Goal: Information Seeking & Learning: Learn about a topic

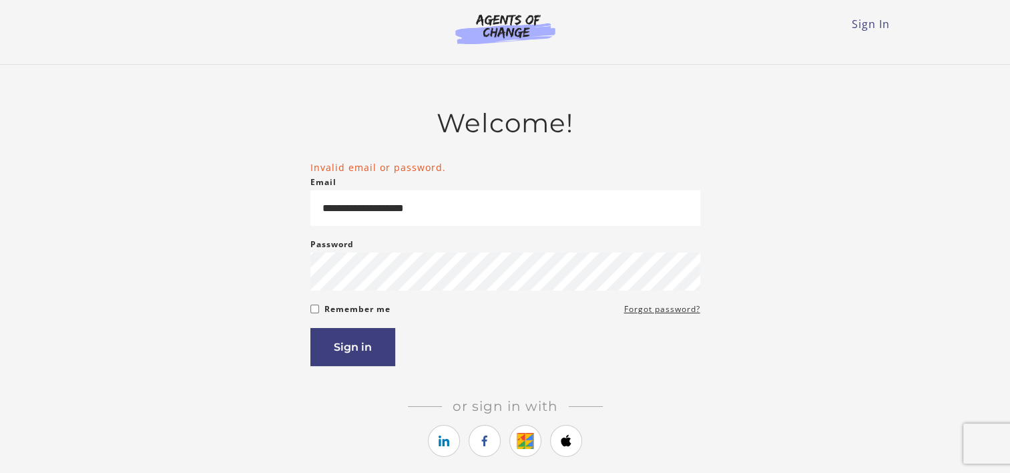
click at [675, 358] on div "Sign in" at bounding box center [506, 347] width 390 height 38
click at [377, 348] on button "Sign in" at bounding box center [353, 347] width 85 height 38
click at [339, 353] on button "Sign in" at bounding box center [353, 347] width 85 height 38
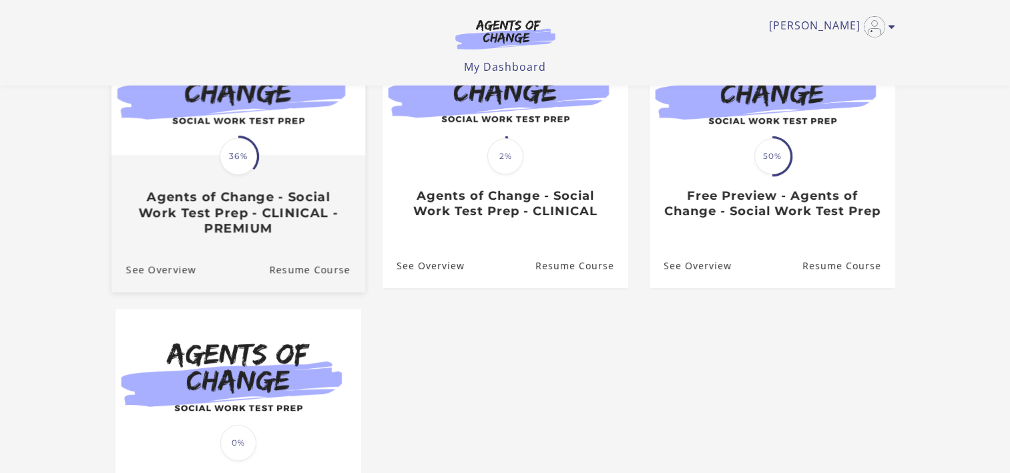
scroll to position [200, 0]
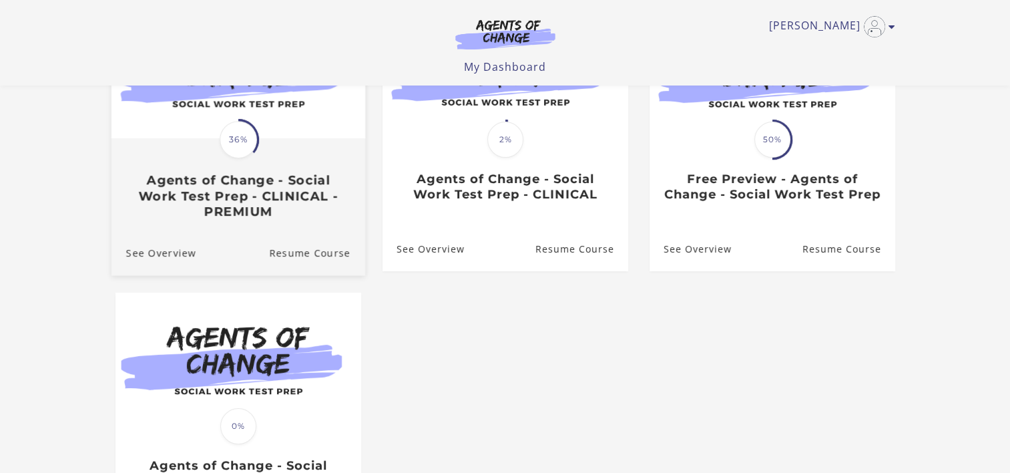
click at [262, 188] on h3 "Agents of Change - Social Work Test Prep - CLINICAL - PREMIUM" at bounding box center [238, 196] width 224 height 47
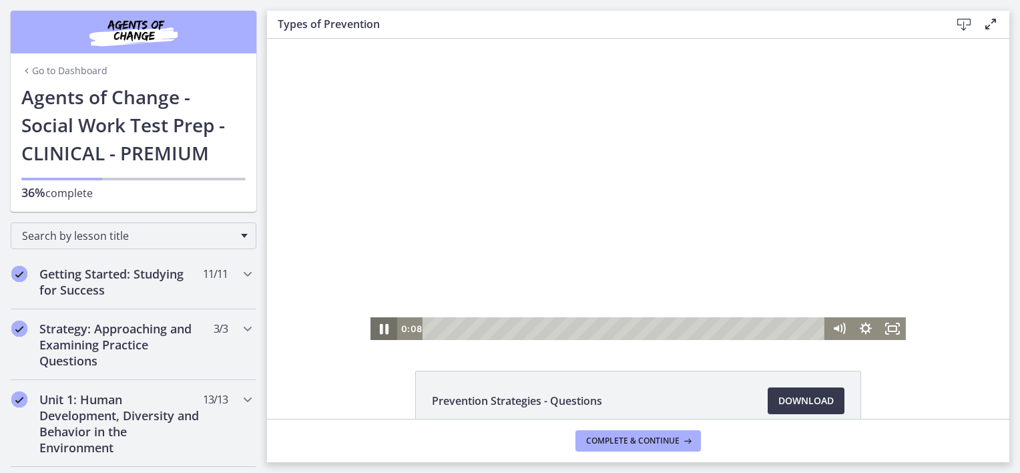
click at [380, 326] on icon "Pause" at bounding box center [384, 329] width 9 height 11
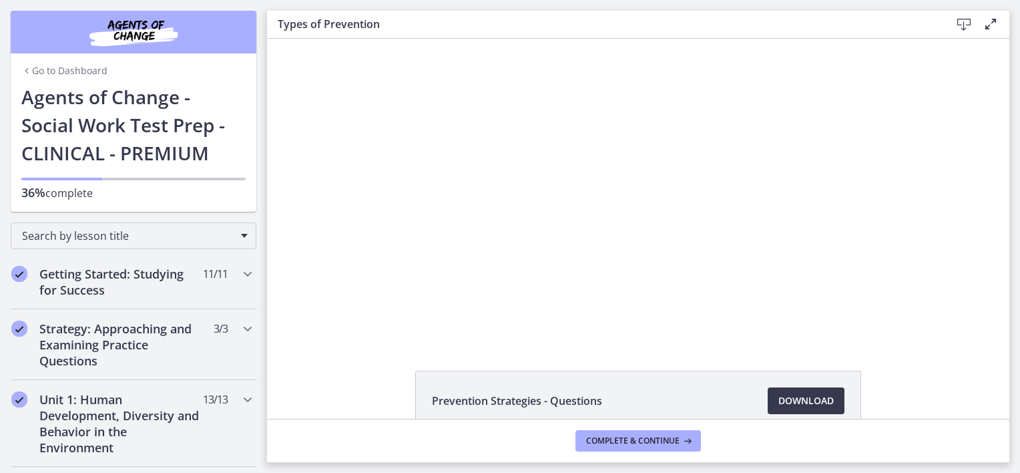
scroll to position [134, 0]
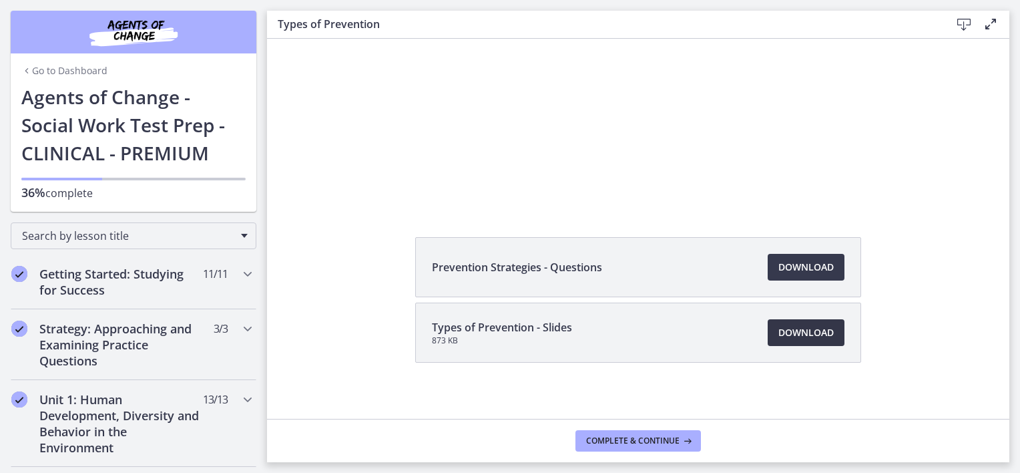
click at [817, 329] on span "Download Opens in a new window" at bounding box center [806, 333] width 55 height 16
click at [809, 272] on span "Download Opens in a new window" at bounding box center [806, 267] width 55 height 16
click at [807, 332] on span "Download Opens in a new window" at bounding box center [806, 333] width 55 height 16
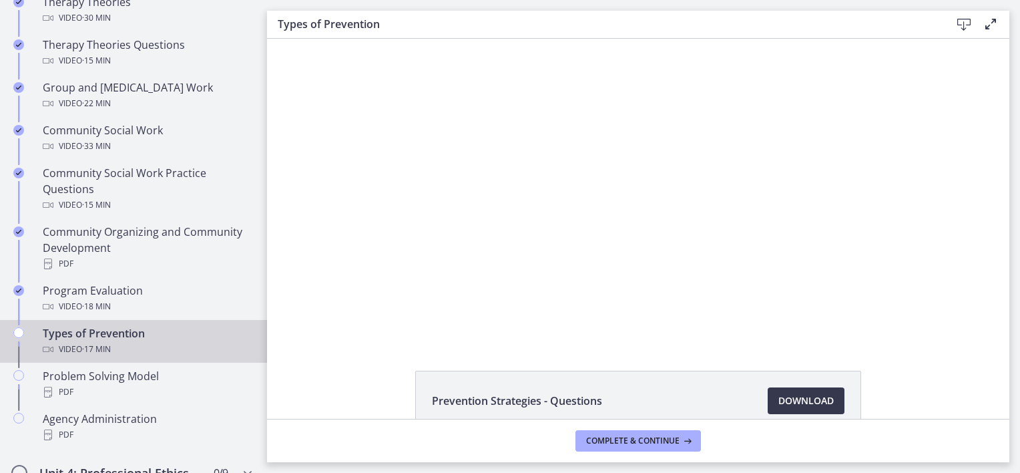
scroll to position [668, 0]
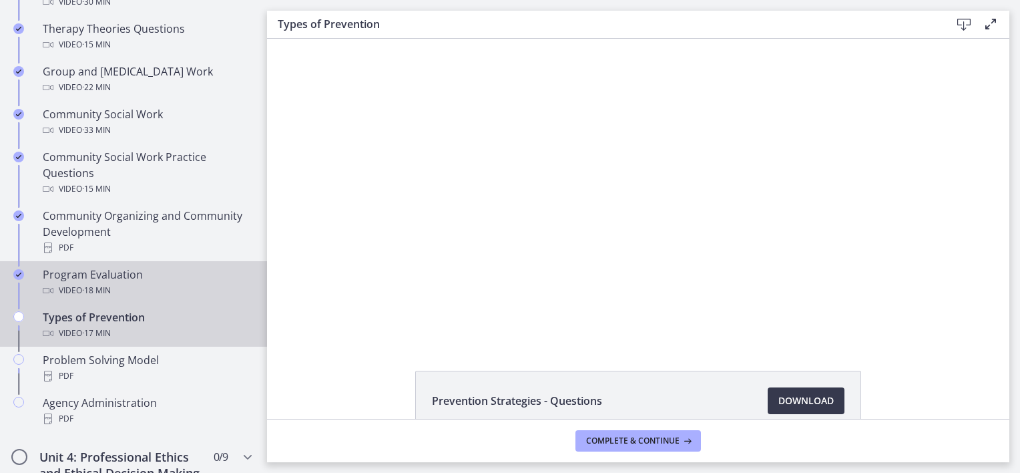
click at [162, 282] on div "Video · 18 min" at bounding box center [147, 290] width 208 height 16
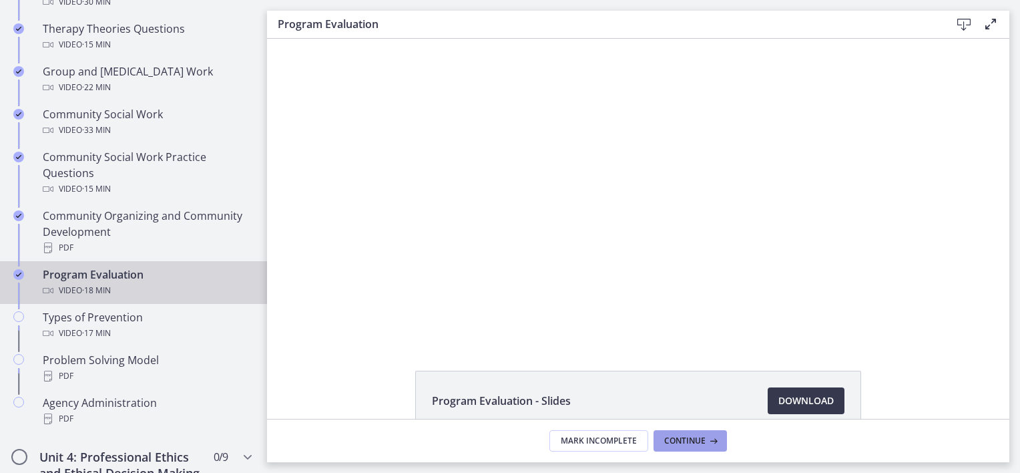
click at [696, 440] on span "Continue" at bounding box center [684, 440] width 41 height 11
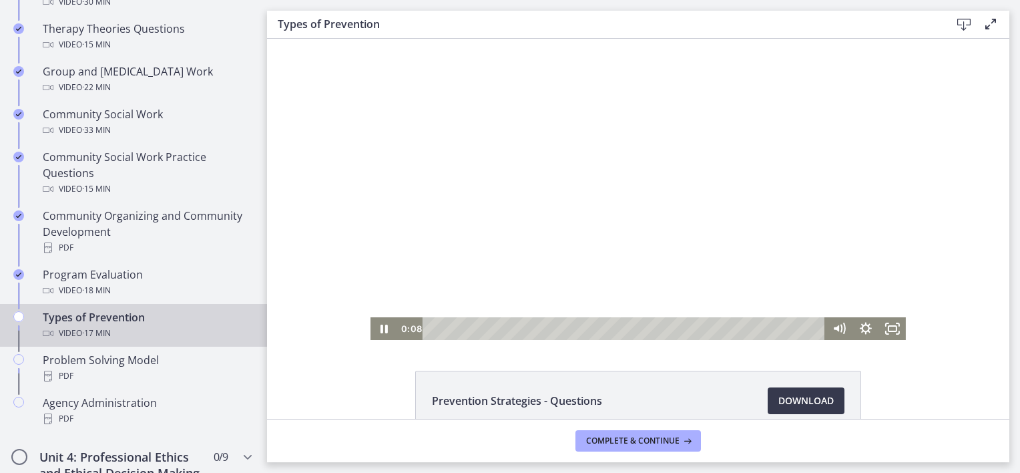
click at [545, 207] on div at bounding box center [639, 189] width 536 height 301
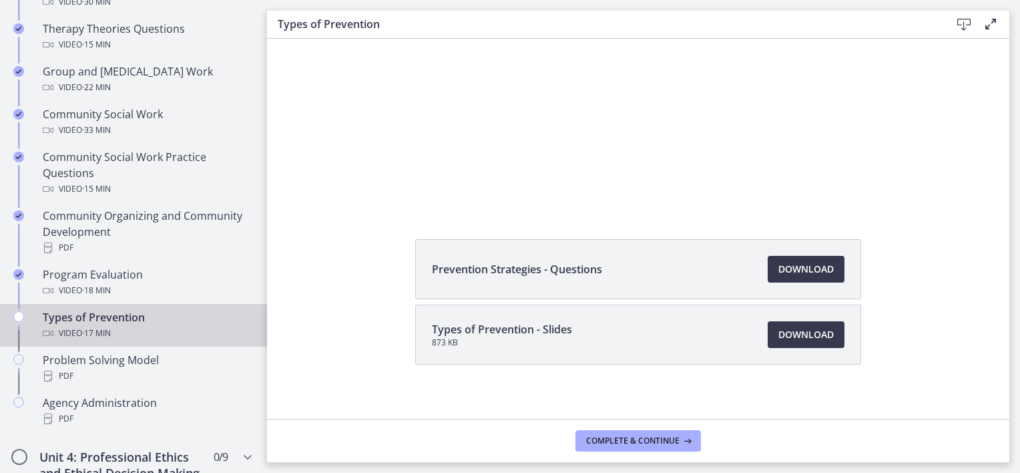
scroll to position [141, 0]
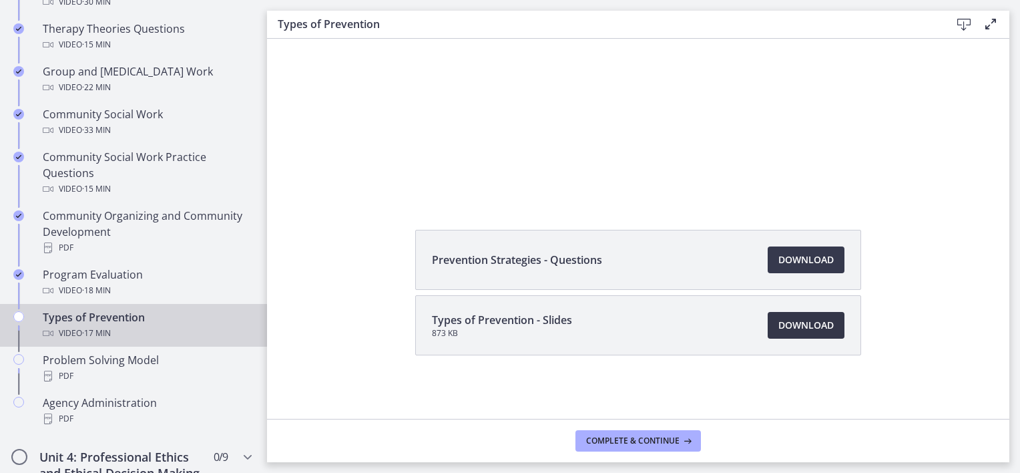
click at [812, 324] on span "Download Opens in a new window" at bounding box center [806, 325] width 55 height 16
click at [829, 268] on link "Download Opens in a new window" at bounding box center [806, 259] width 77 height 27
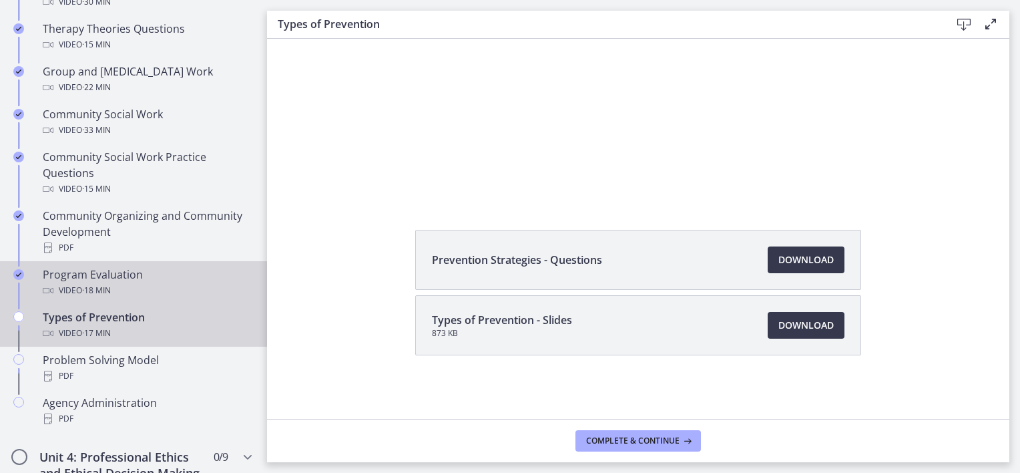
drag, startPoint x: 104, startPoint y: 275, endPoint x: 198, endPoint y: 264, distance: 94.8
click at [104, 275] on div "Program Evaluation Video · 18 min" at bounding box center [147, 282] width 208 height 32
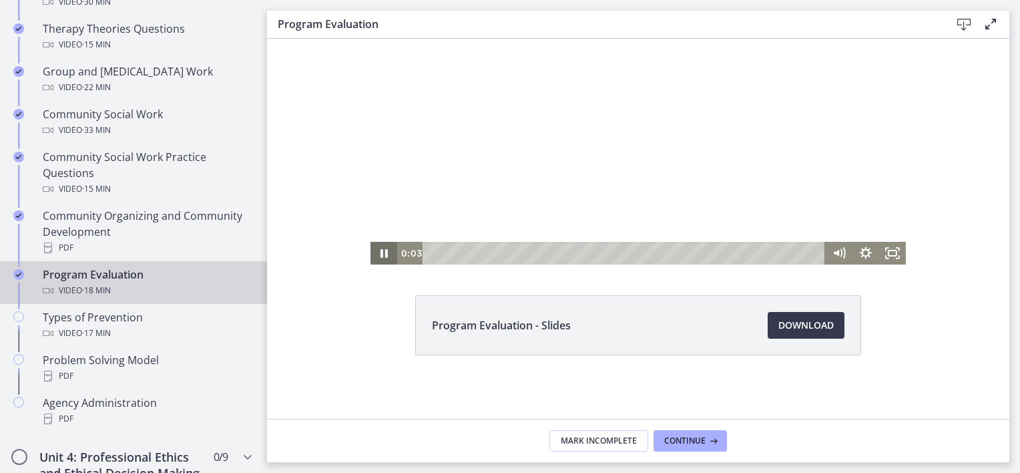
click at [381, 256] on icon "Pause" at bounding box center [384, 253] width 7 height 9
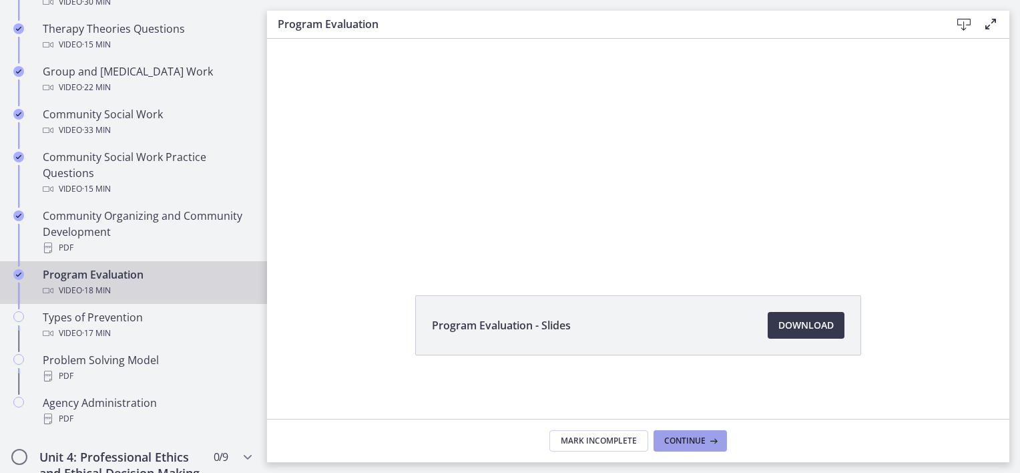
click at [686, 441] on span "Continue" at bounding box center [684, 440] width 41 height 11
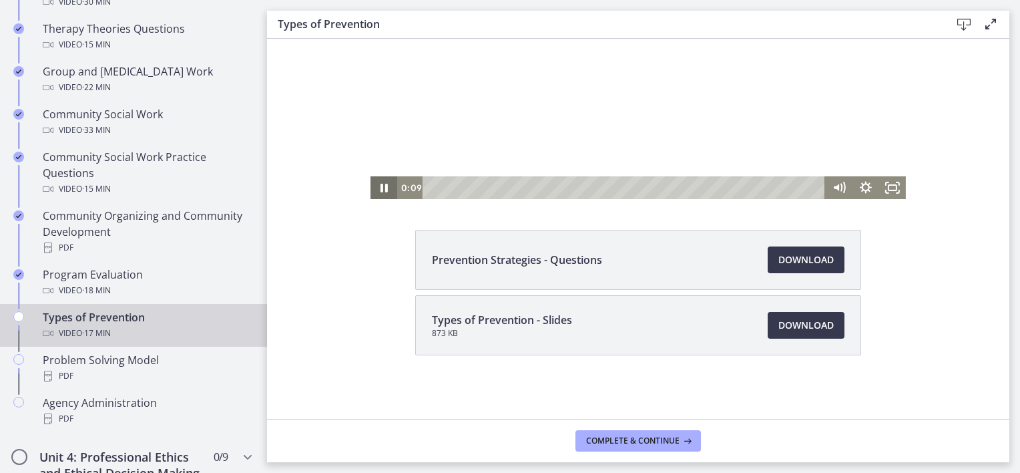
click at [378, 188] on icon "Pause" at bounding box center [384, 187] width 27 height 23
click at [619, 441] on span "Complete & continue" at bounding box center [632, 440] width 93 height 11
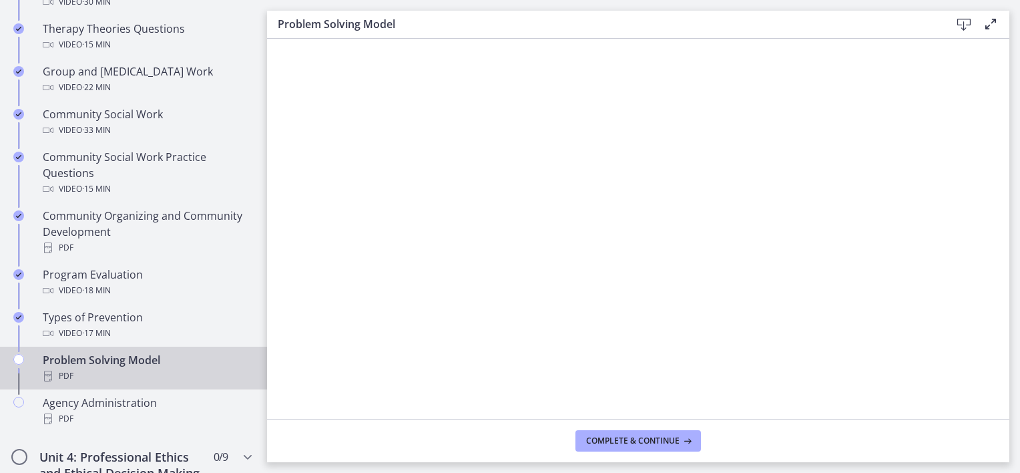
click at [964, 19] on icon at bounding box center [964, 25] width 16 height 16
click at [664, 442] on span "Complete & continue" at bounding box center [632, 440] width 93 height 11
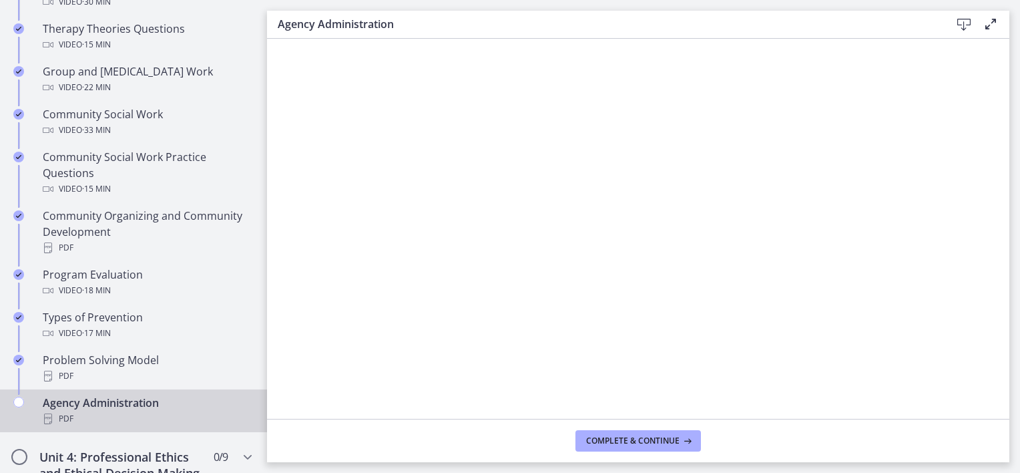
click at [964, 21] on icon at bounding box center [964, 25] width 16 height 16
click at [662, 443] on span "Complete & continue" at bounding box center [632, 440] width 93 height 11
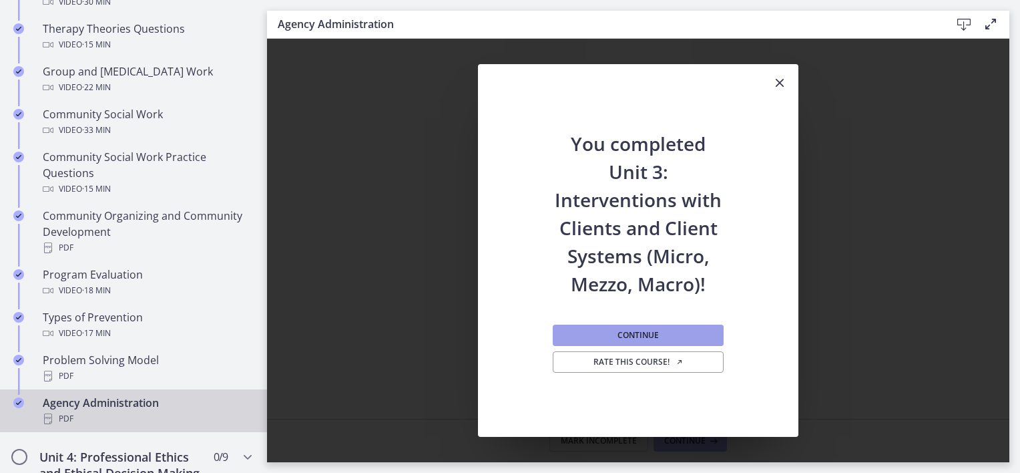
click at [669, 326] on button "Continue" at bounding box center [638, 335] width 171 height 21
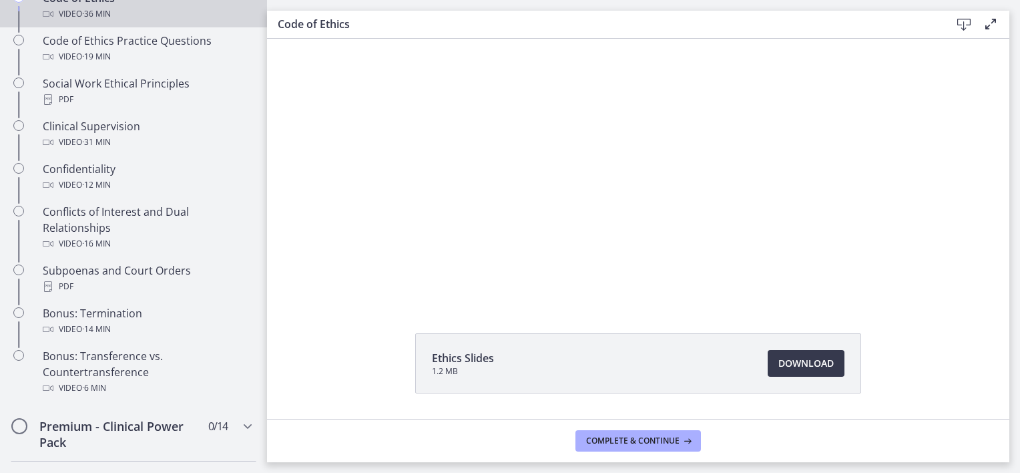
scroll to position [75, 0]
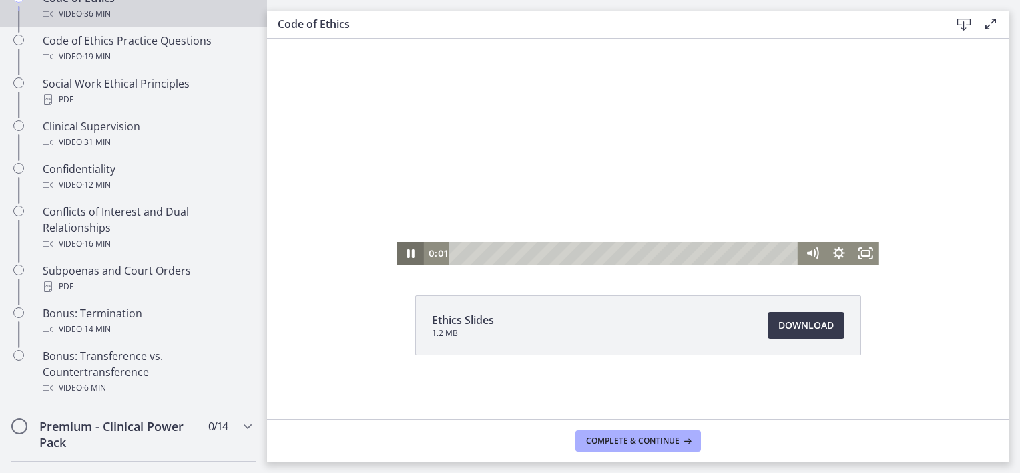
click at [407, 250] on icon "Pause" at bounding box center [410, 253] width 7 height 9
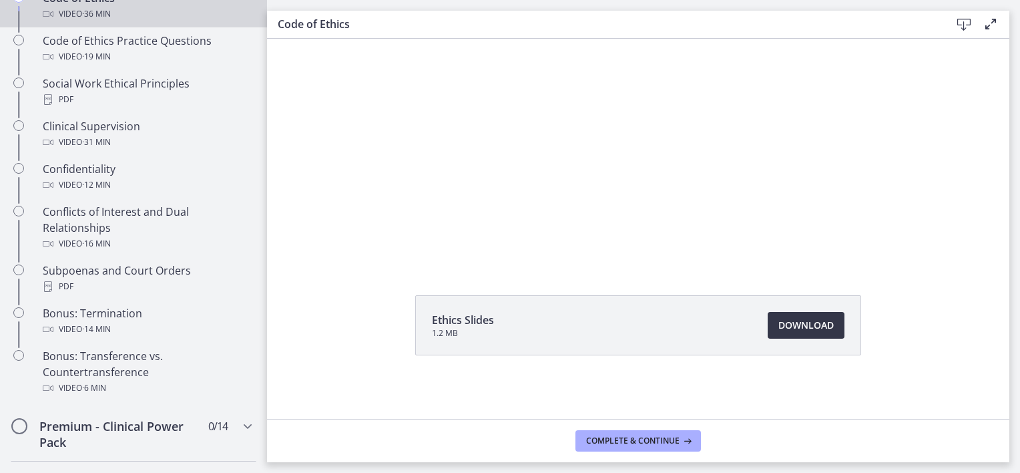
click at [805, 334] on link "Download Opens in a new window" at bounding box center [806, 325] width 77 height 27
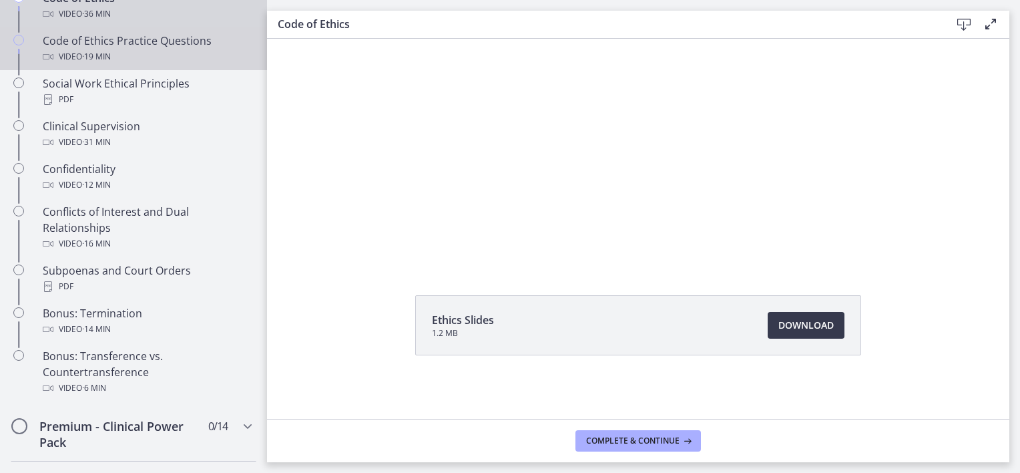
click at [147, 65] on div "Video · 19 min" at bounding box center [147, 57] width 208 height 16
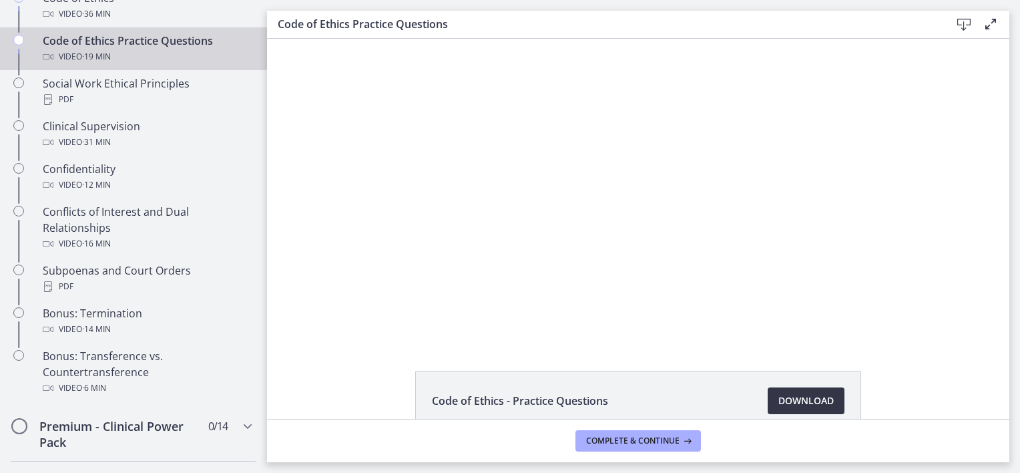
click at [828, 399] on span "Download Opens in a new window" at bounding box center [806, 401] width 55 height 16
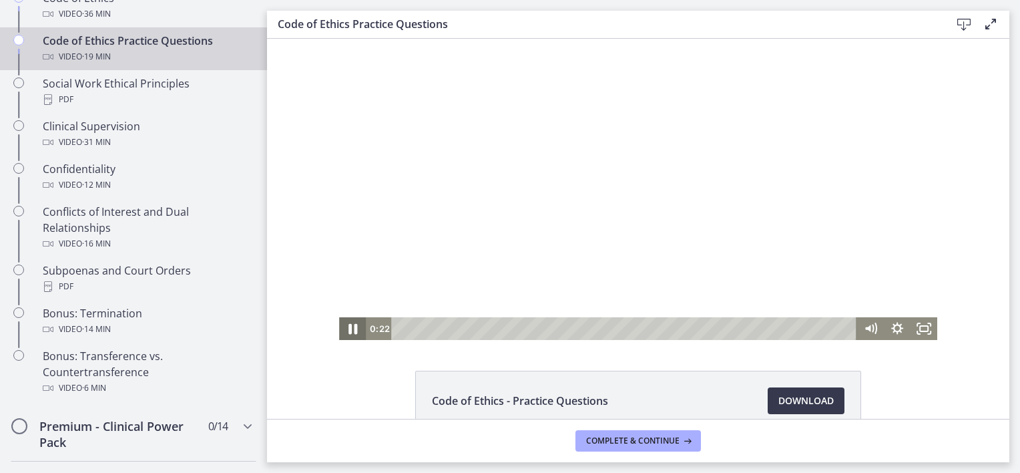
click at [350, 329] on icon "Pause" at bounding box center [353, 329] width 9 height 11
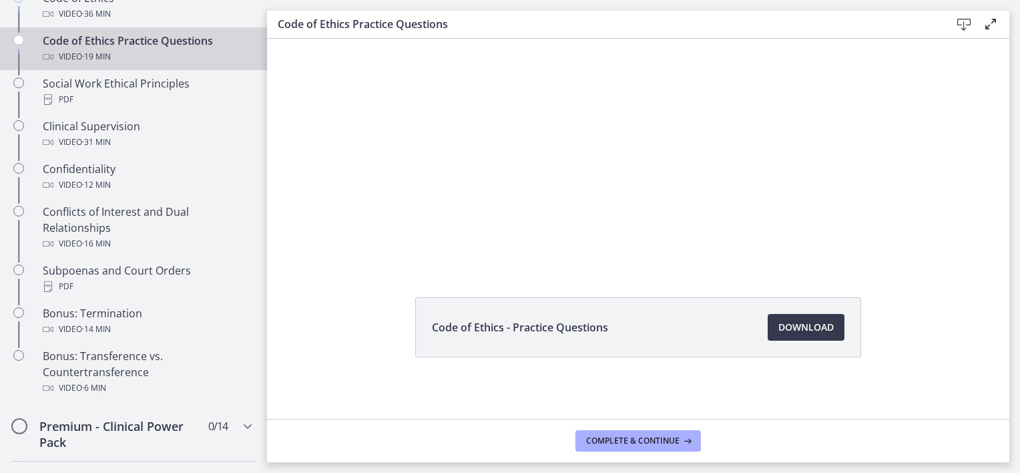
scroll to position [75, 0]
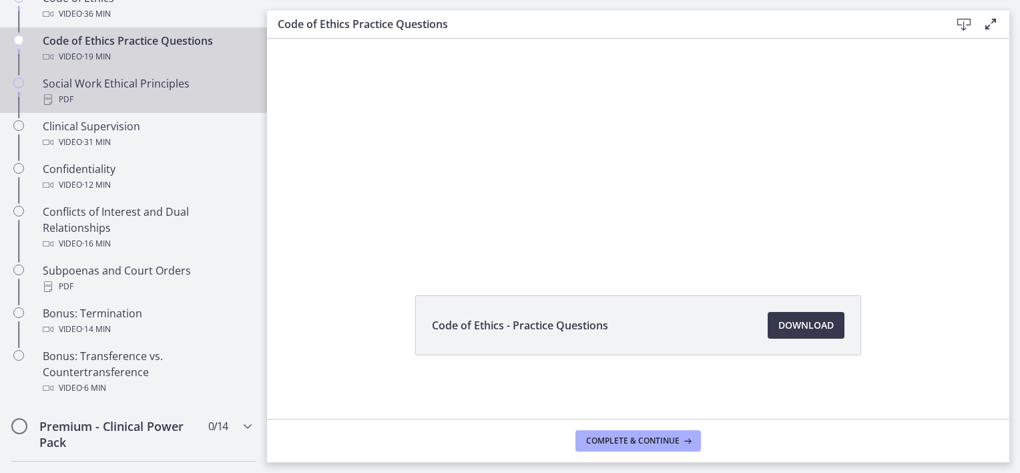
click at [114, 100] on div "Social Work Ethical Principles PDF" at bounding box center [147, 91] width 208 height 32
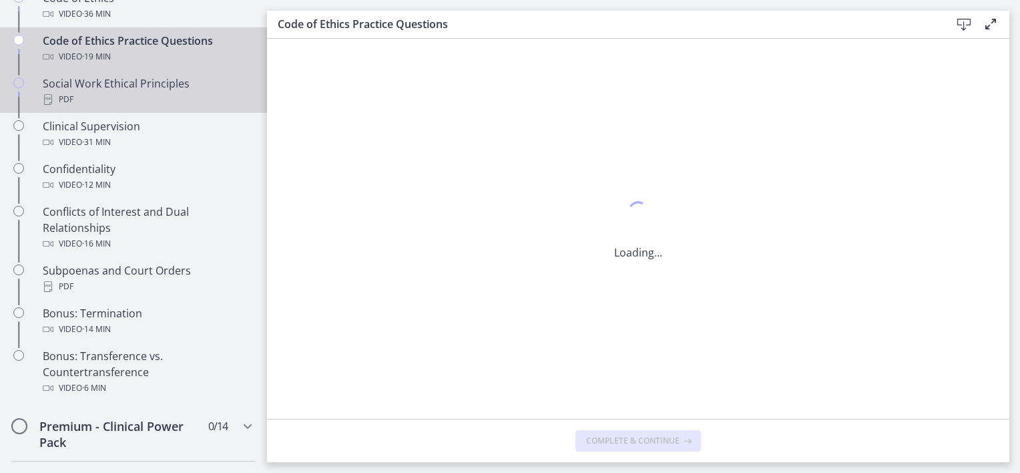
scroll to position [0, 0]
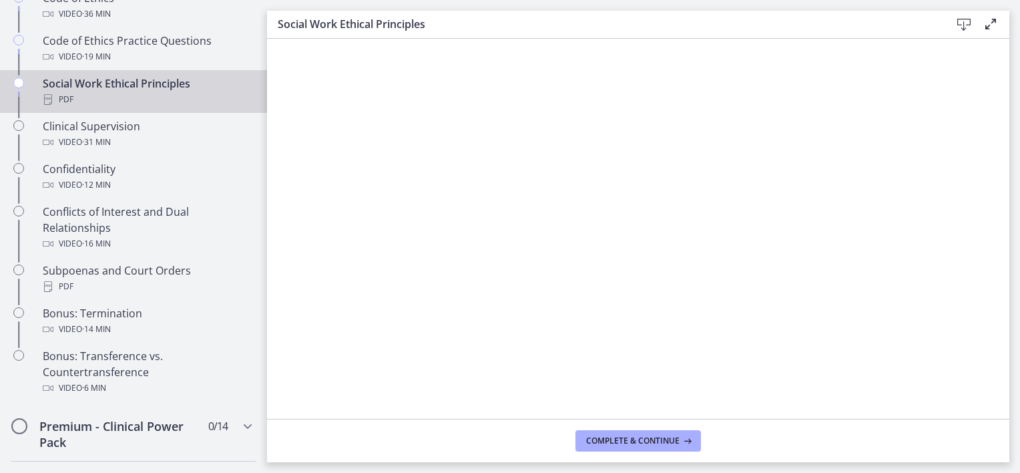
click at [961, 19] on icon at bounding box center [964, 25] width 16 height 16
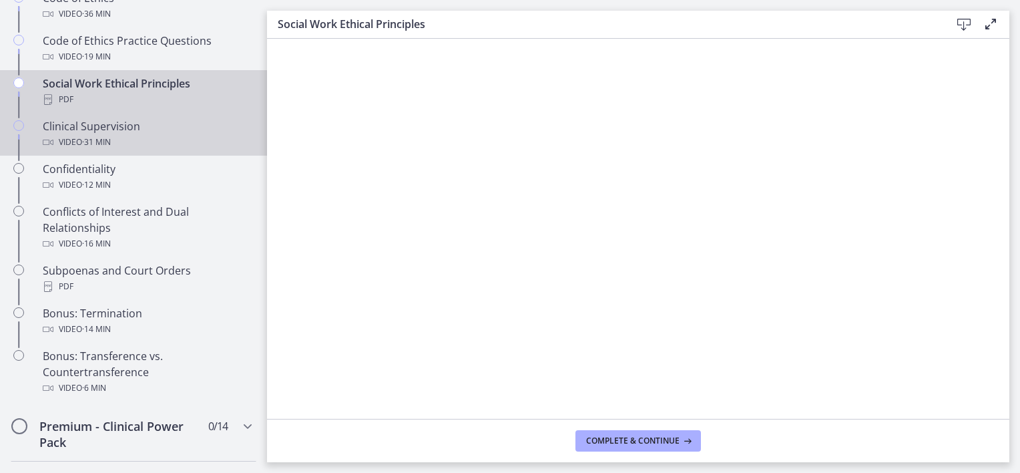
click at [100, 144] on div "Clinical Supervision Video · 31 min" at bounding box center [147, 134] width 208 height 32
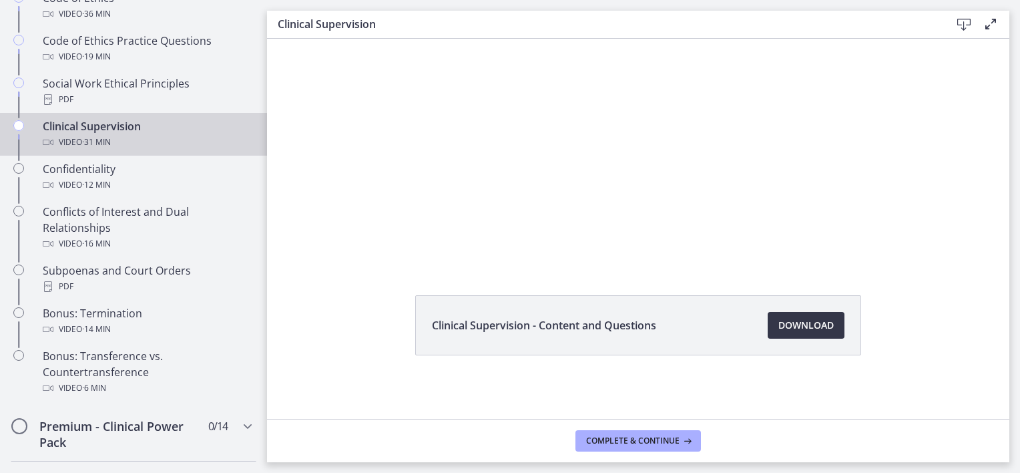
click at [781, 319] on span "Download Opens in a new window" at bounding box center [806, 325] width 55 height 16
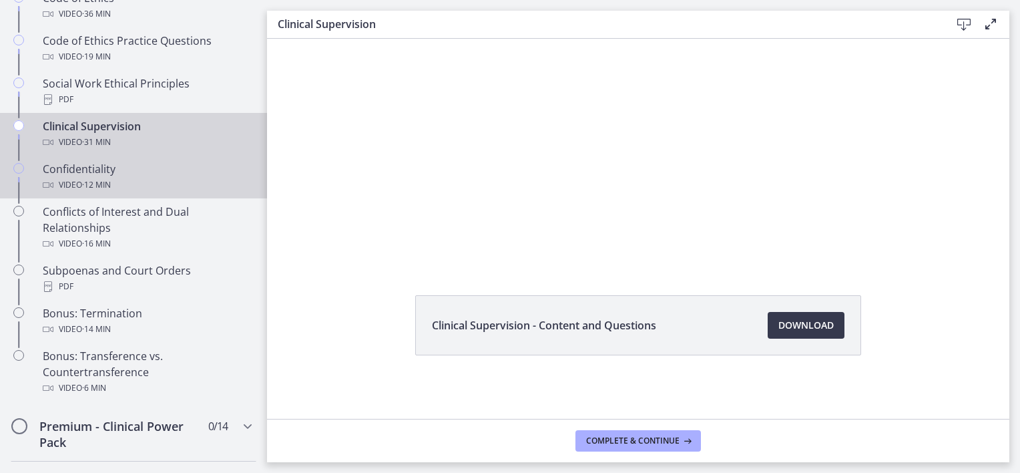
click at [96, 185] on div "Confidentiality Video · 12 min" at bounding box center [147, 177] width 208 height 32
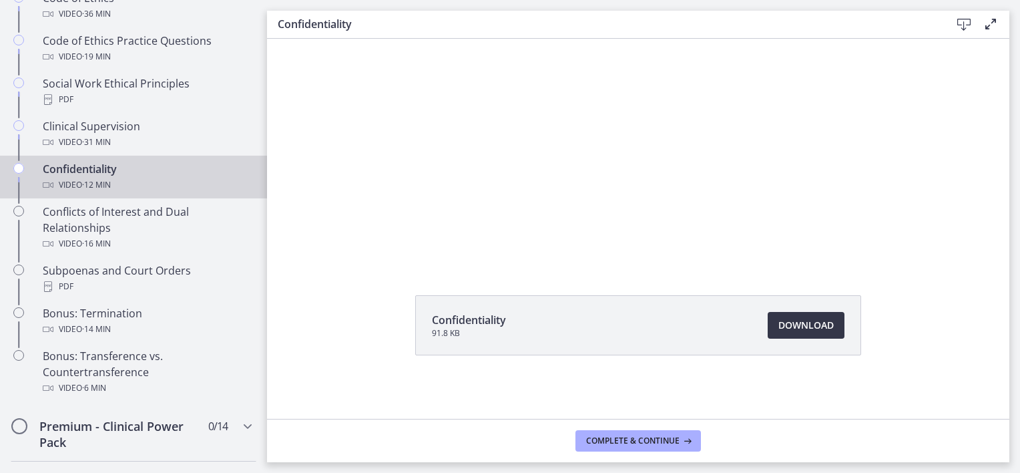
click at [808, 329] on span "Download Opens in a new window" at bounding box center [806, 325] width 55 height 16
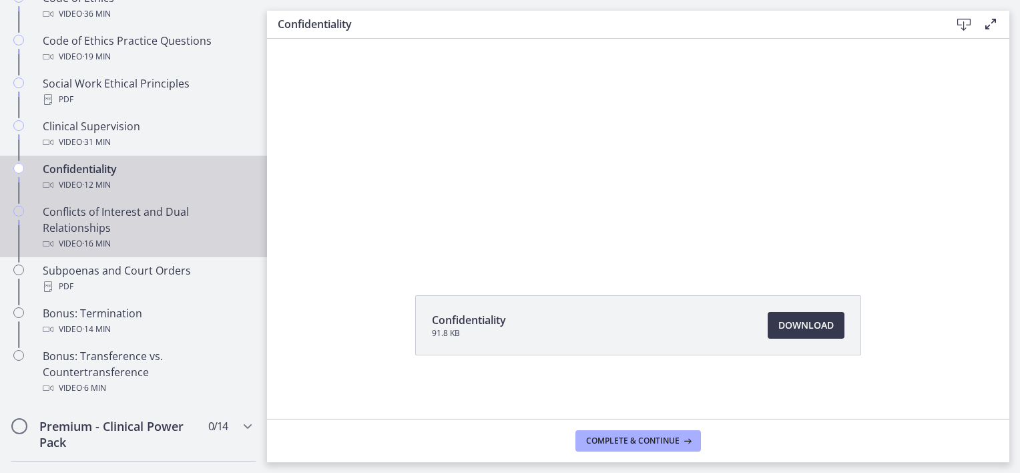
click at [107, 232] on div "Conflicts of Interest and Dual Relationships Video · 16 min" at bounding box center [147, 228] width 208 height 48
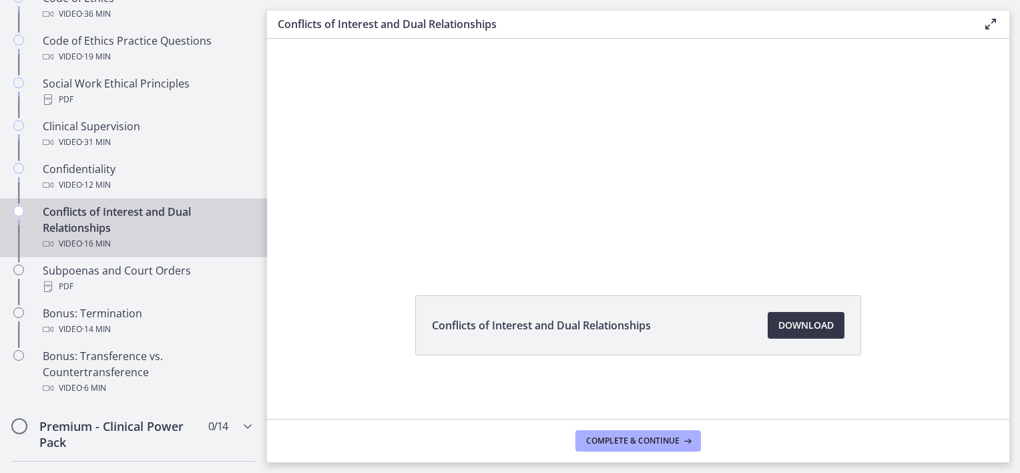
click at [823, 324] on span "Download Opens in a new window" at bounding box center [806, 325] width 55 height 16
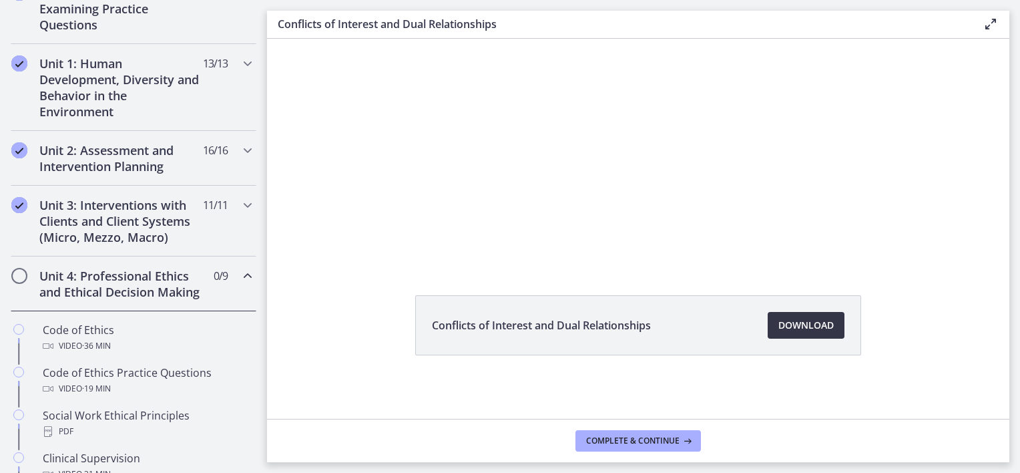
scroll to position [334, 0]
click at [125, 277] on h2 "Unit 4: Professional Ethics and Ethical Decision Making" at bounding box center [120, 286] width 163 height 32
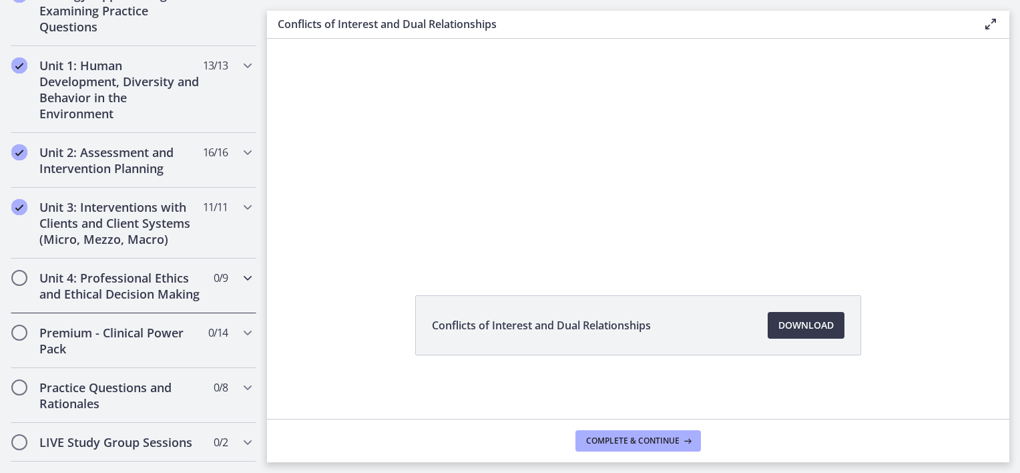
drag, startPoint x: 125, startPoint y: 277, endPoint x: 101, endPoint y: 288, distance: 26.6
click at [101, 288] on h2 "Unit 4: Professional Ethics and Ethical Decision Making" at bounding box center [120, 286] width 163 height 32
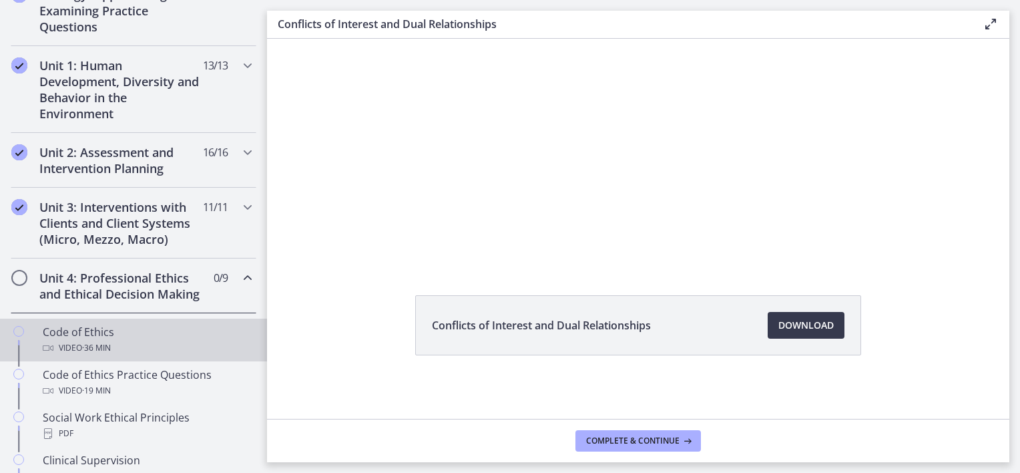
click at [93, 356] on span "· 36 min" at bounding box center [96, 348] width 29 height 16
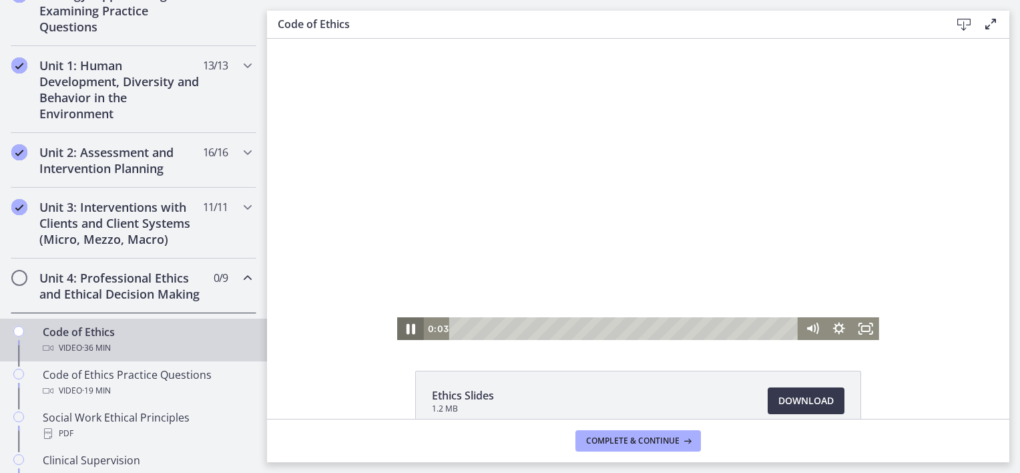
click at [407, 332] on icon "Pause" at bounding box center [411, 329] width 9 height 11
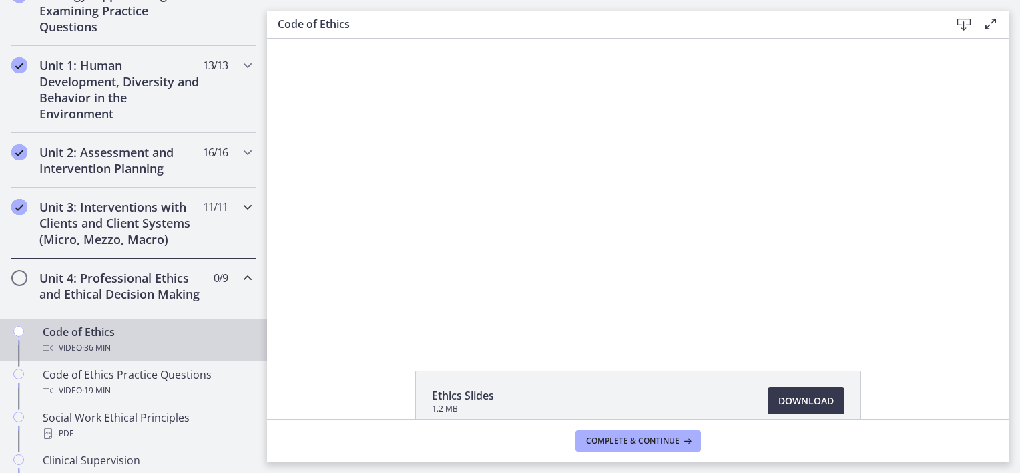
click at [142, 210] on h2 "Unit 3: Interventions with Clients and Client Systems (Micro, Mezzo, Macro)" at bounding box center [120, 223] width 163 height 48
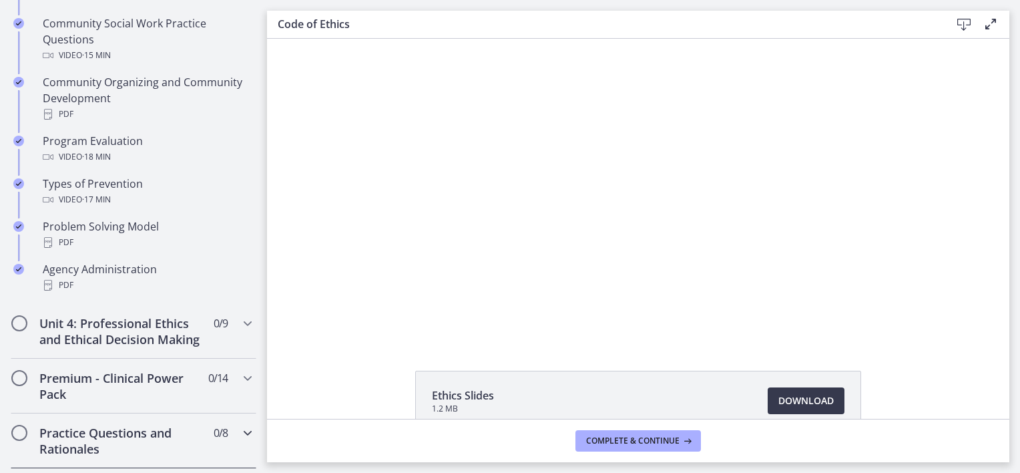
scroll to position [935, 0]
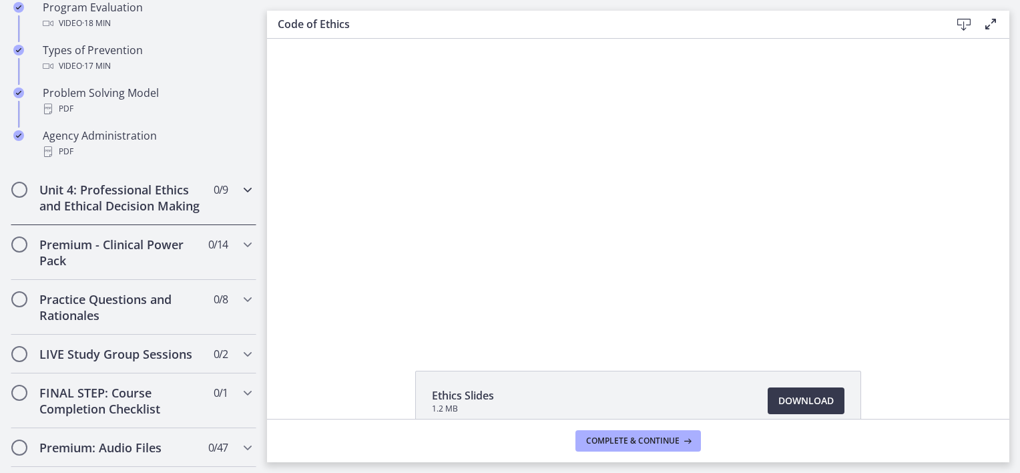
click at [120, 192] on h2 "Unit 4: Professional Ethics and Ethical Decision Making" at bounding box center [120, 198] width 163 height 32
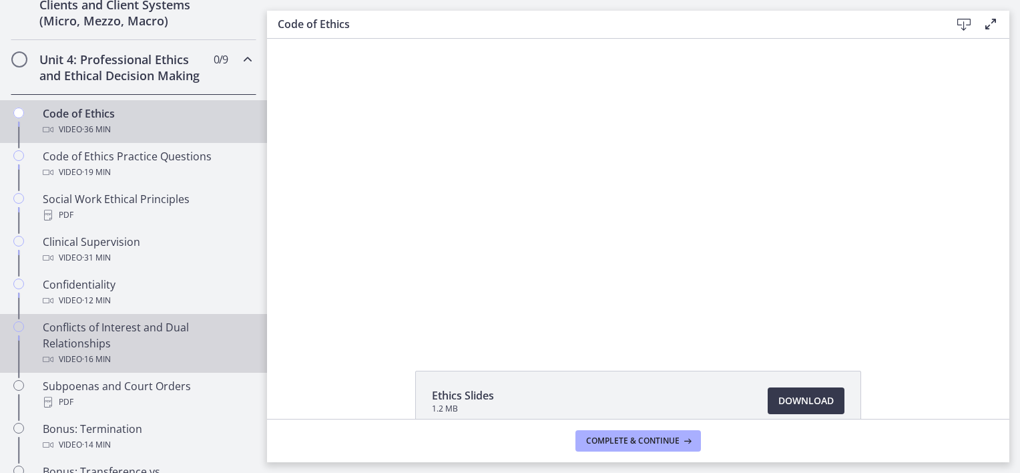
scroll to position [601, 0]
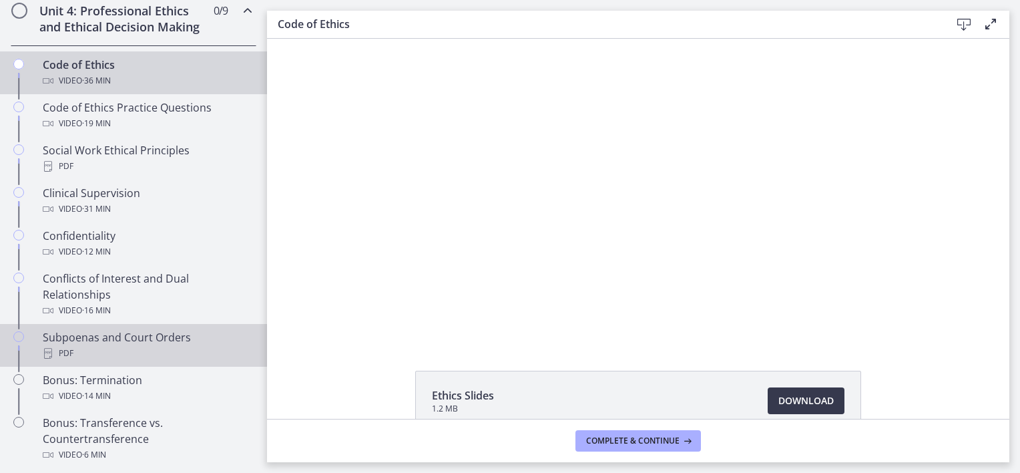
click at [181, 361] on div "PDF" at bounding box center [147, 353] width 208 height 16
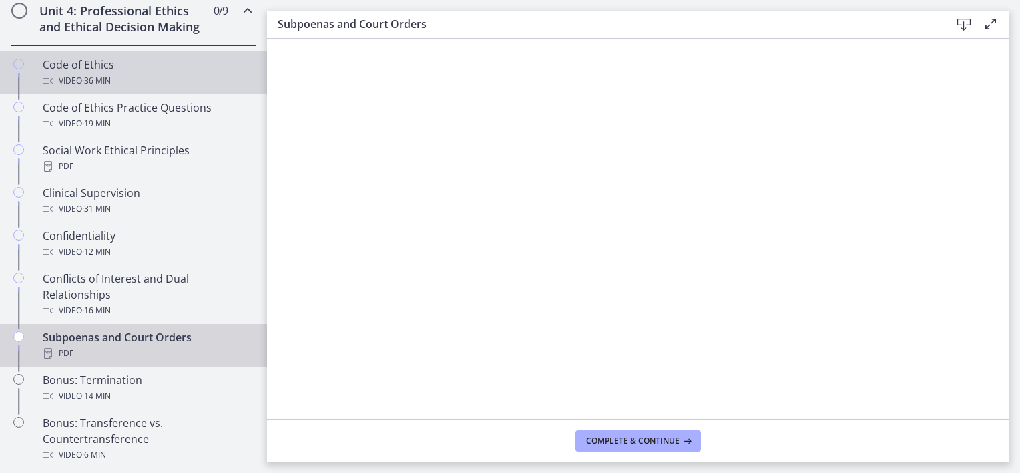
click at [83, 85] on div "Code of Ethics Video · 36 min" at bounding box center [147, 73] width 208 height 32
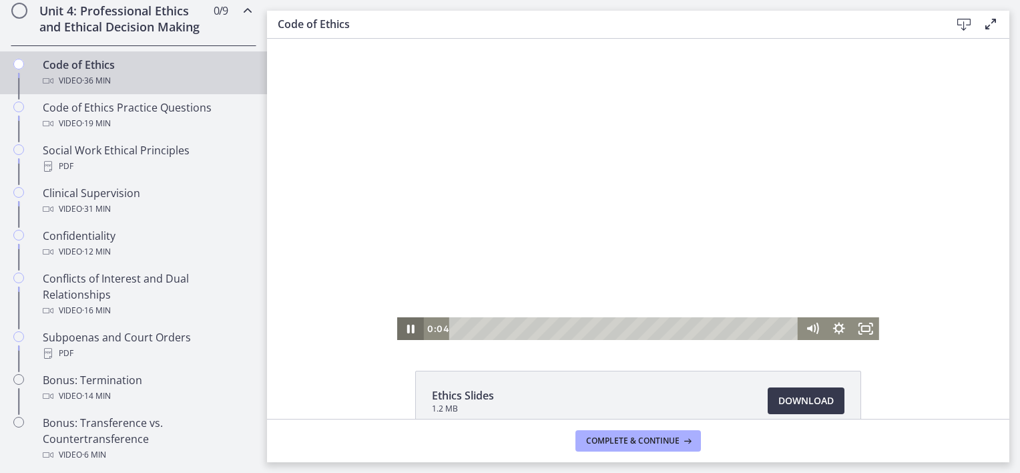
click at [399, 327] on icon "Pause" at bounding box center [410, 328] width 27 height 23
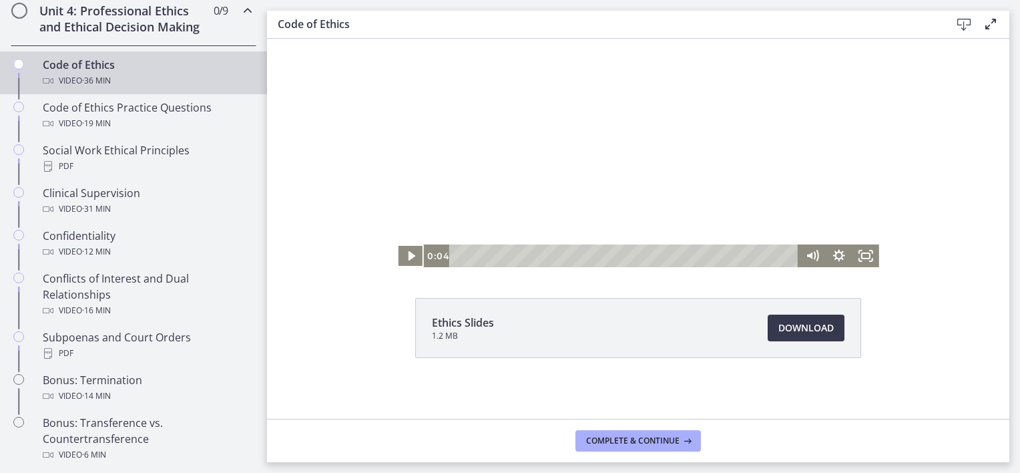
scroll to position [75, 0]
